Goal: Task Accomplishment & Management: Manage account settings

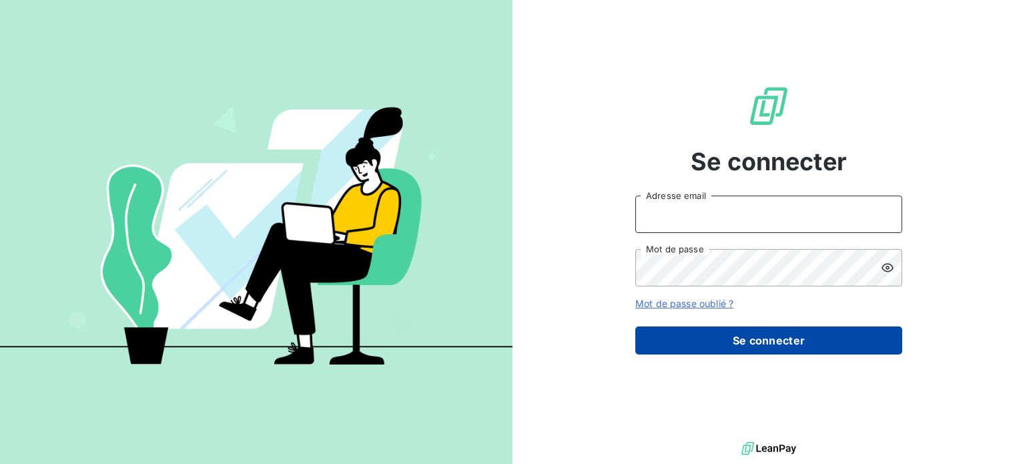
type input "[EMAIL_ADDRESS][DOMAIN_NAME]"
click at [743, 345] on button "Se connecter" at bounding box center [768, 340] width 267 height 28
